Goal: Task Accomplishment & Management: Use online tool/utility

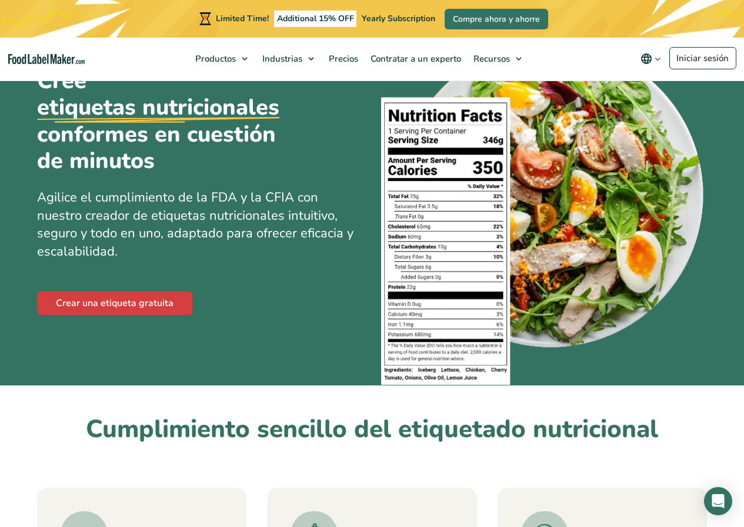
scroll to position [59, 0]
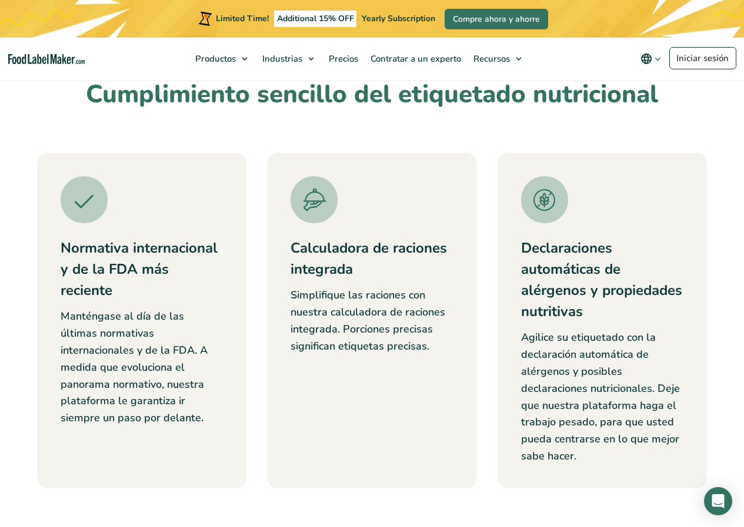
drag, startPoint x: 524, startPoint y: 252, endPoint x: 477, endPoint y: 113, distance: 145.7
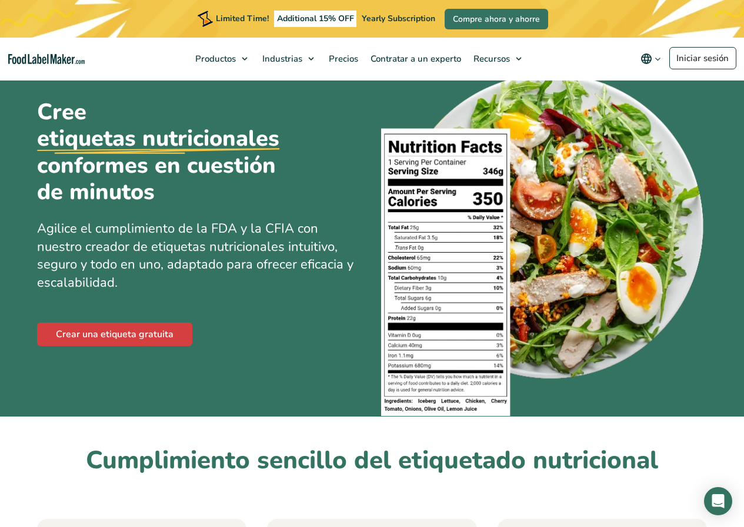
scroll to position [0, 0]
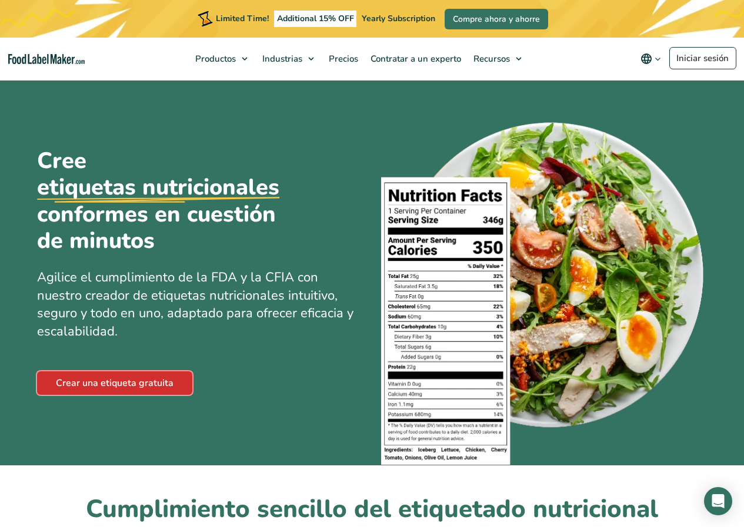
click at [149, 382] on link "Crear una etiqueta gratuita" at bounding box center [114, 383] width 155 height 24
